Goal: Navigation & Orientation: Find specific page/section

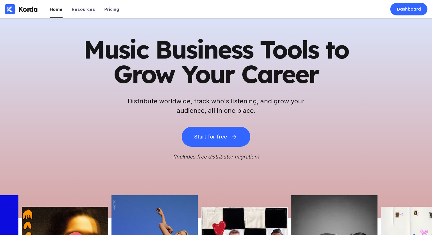
click at [372, 44] on div "Music Business Tools to Grow Your Career Distribute worldwide, track who's list…" at bounding box center [216, 118] width 432 height 200
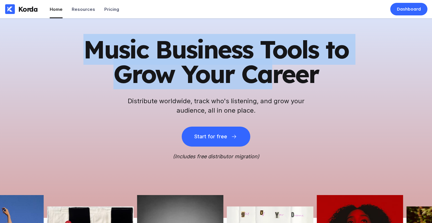
drag, startPoint x: 90, startPoint y: 48, endPoint x: 279, endPoint y: 75, distance: 190.9
click at [273, 74] on h1 "Music Business Tools to Grow Your Career" at bounding box center [216, 61] width 280 height 49
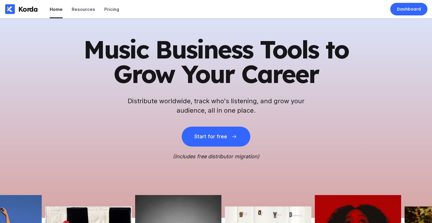
click at [296, 77] on h1 "Music Business Tools to Grow Your Career" at bounding box center [216, 61] width 280 height 49
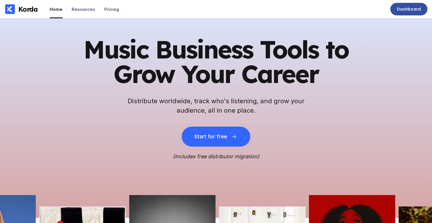
click at [399, 4] on div "Dashboard" at bounding box center [408, 9] width 37 height 13
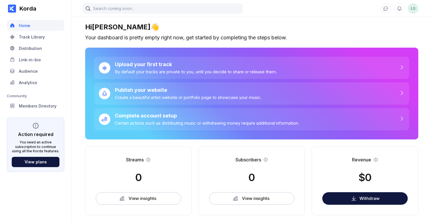
click at [280, 13] on div "LS" at bounding box center [251, 8] width 360 height 17
click at [215, 11] on input "search" at bounding box center [163, 8] width 160 height 10
click at [264, 11] on div "LS" at bounding box center [251, 8] width 360 height 17
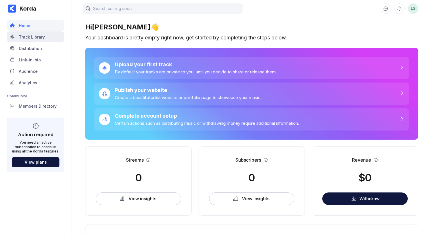
click at [41, 33] on div "Track Library" at bounding box center [35, 36] width 57 height 11
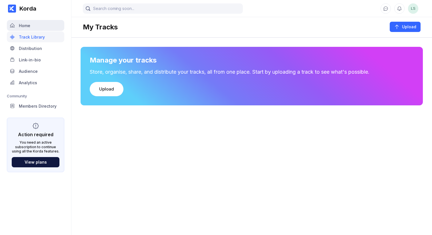
click at [38, 24] on div "Home" at bounding box center [35, 25] width 57 height 11
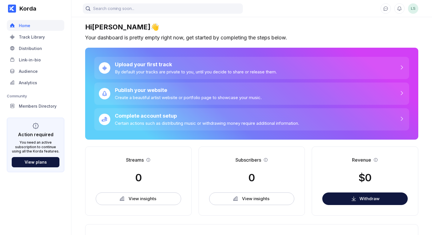
drag, startPoint x: 279, startPoint y: 24, endPoint x: 286, endPoint y: 18, distance: 9.9
click at [279, 24] on div "Hi [PERSON_NAME] 👋" at bounding box center [251, 27] width 333 height 8
